Goal: Information Seeking & Learning: Learn about a topic

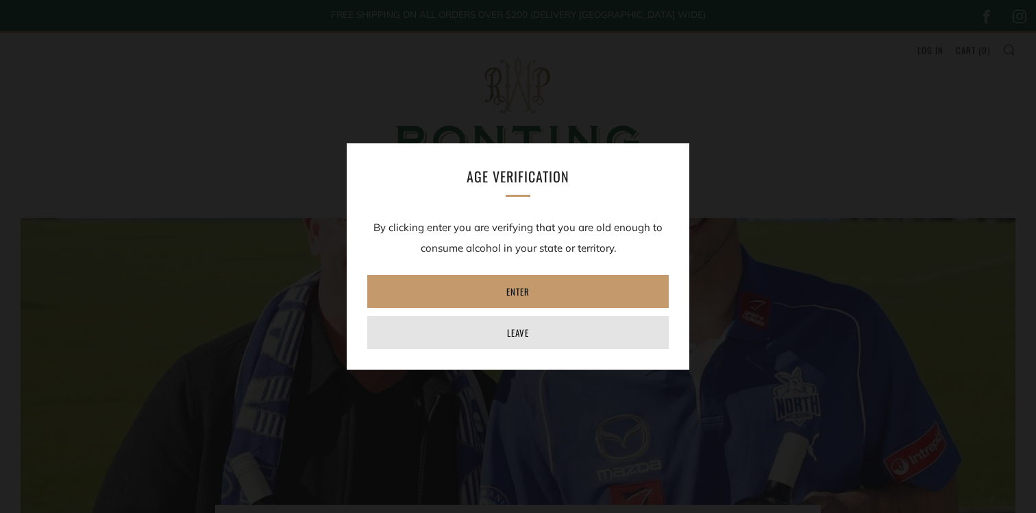
click at [535, 329] on link "Leave" at bounding box center [518, 332] width 302 height 33
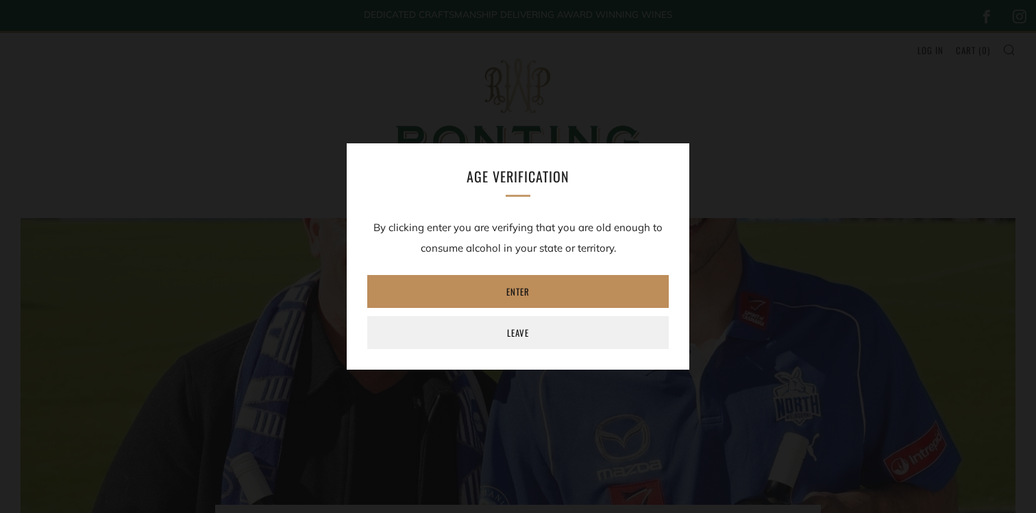
click at [426, 287] on link "Enter" at bounding box center [518, 291] width 302 height 33
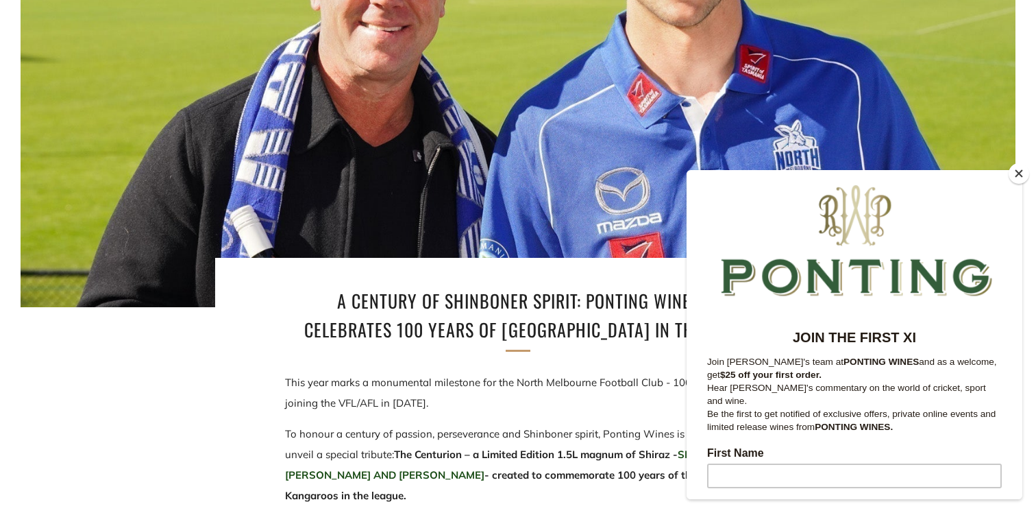
scroll to position [247, 0]
click at [1022, 174] on button "Close" at bounding box center [1019, 173] width 21 height 21
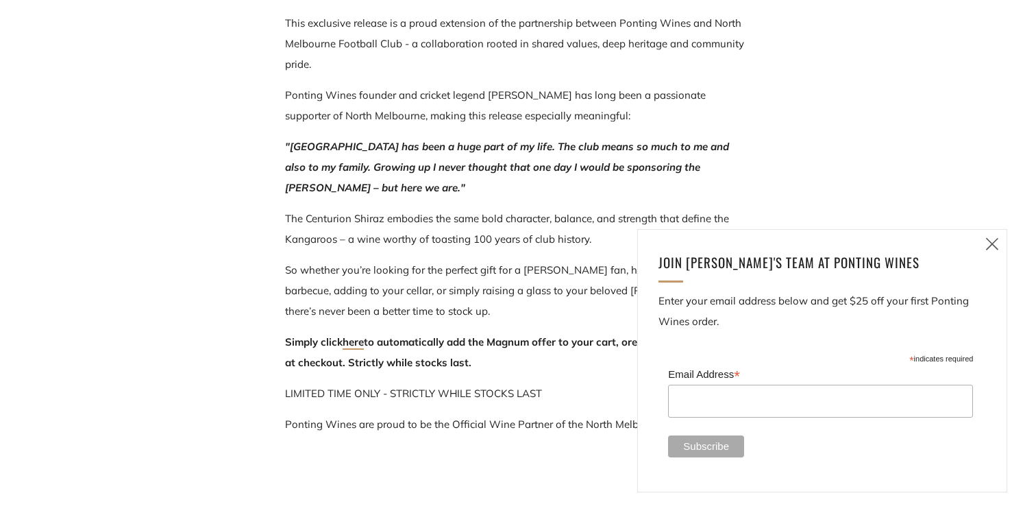
scroll to position [884, 0]
